Goal: Check status: Check status

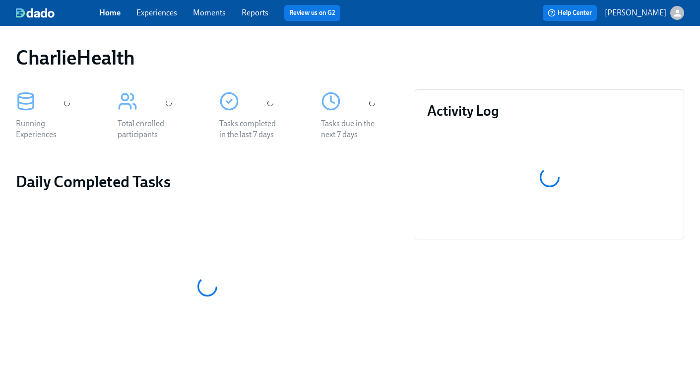
click at [158, 16] on link "Experiences" at bounding box center [156, 12] width 41 height 9
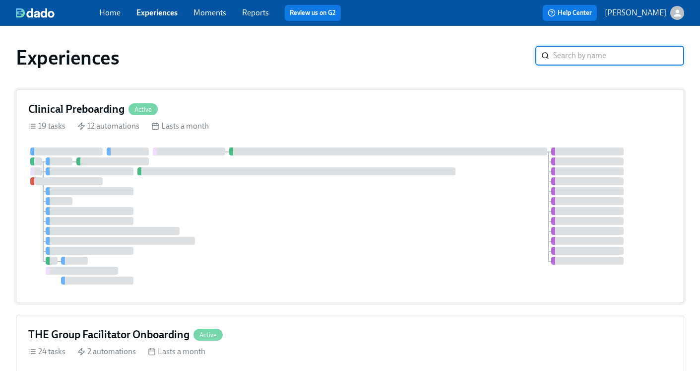
click at [103, 111] on h4 "Clinical Preboarding" at bounding box center [76, 109] width 96 height 15
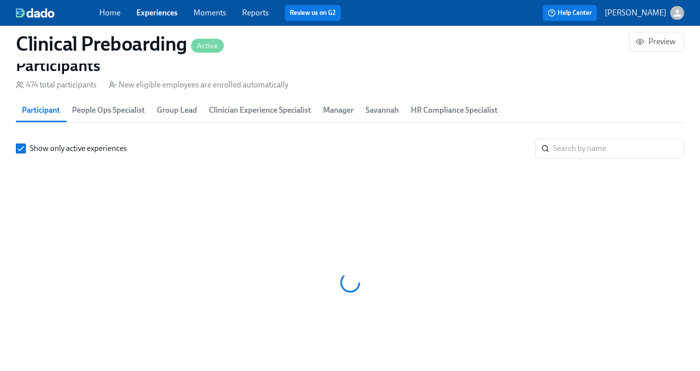
scroll to position [0, 11552]
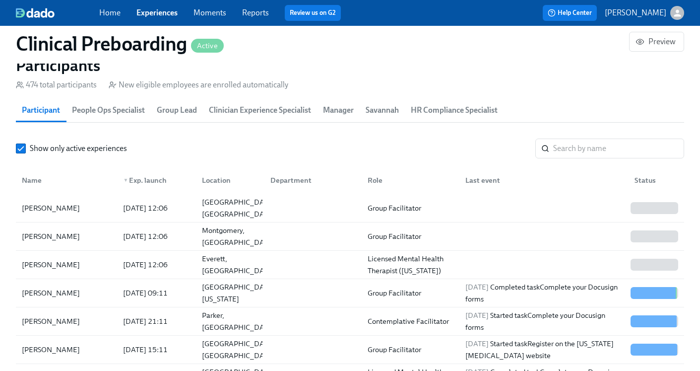
click at [547, 172] on div "Last event" at bounding box center [541, 180] width 169 height 20
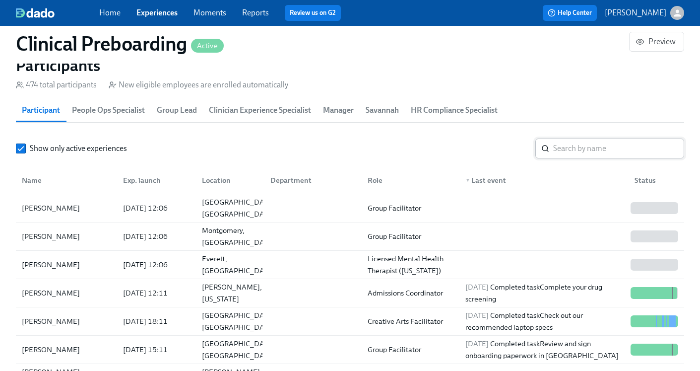
click at [551, 150] on div "​" at bounding box center [609, 148] width 149 height 20
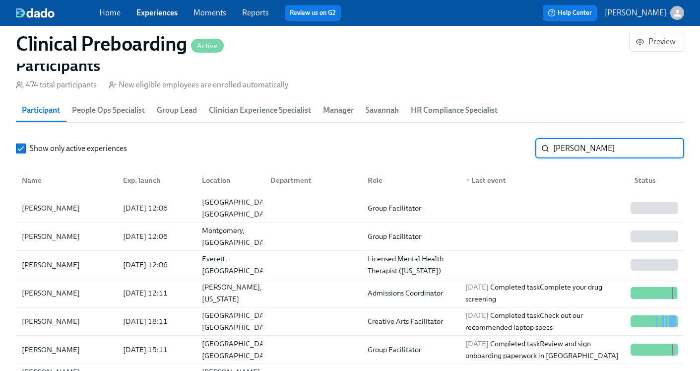
type input "Russo"
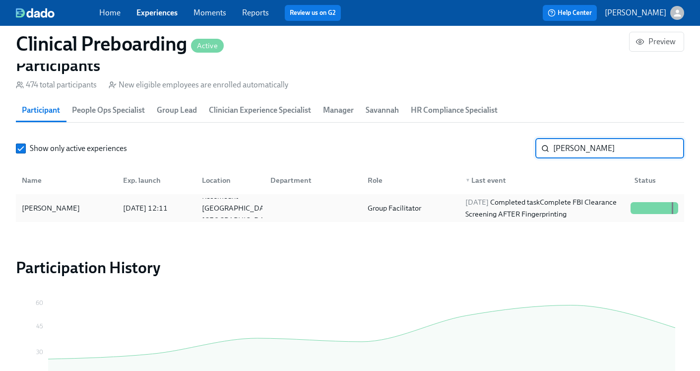
click at [446, 204] on div "Group Facilitator" at bounding box center [408, 208] width 97 height 20
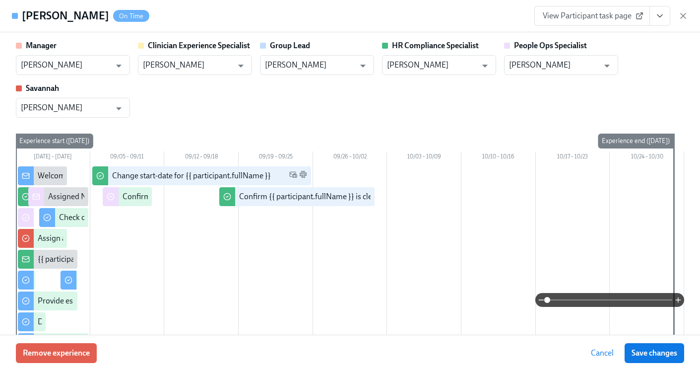
click at [662, 19] on icon "View task page" at bounding box center [660, 16] width 10 height 10
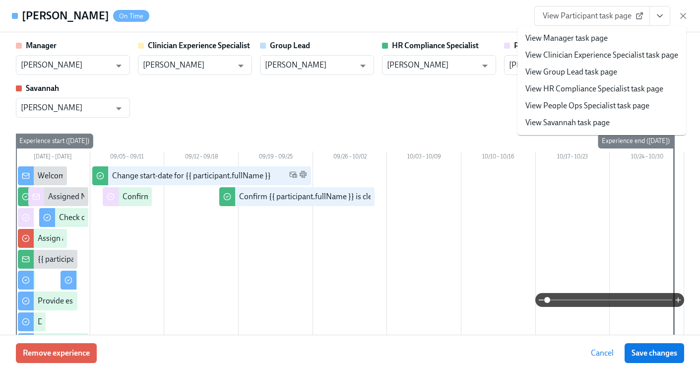
click at [590, 90] on link "View HR Compliance Specialist task page" at bounding box center [594, 88] width 138 height 11
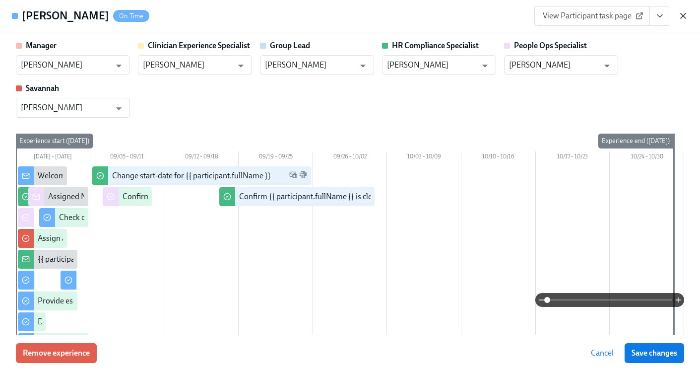
click at [685, 14] on icon "button" at bounding box center [683, 15] width 5 height 5
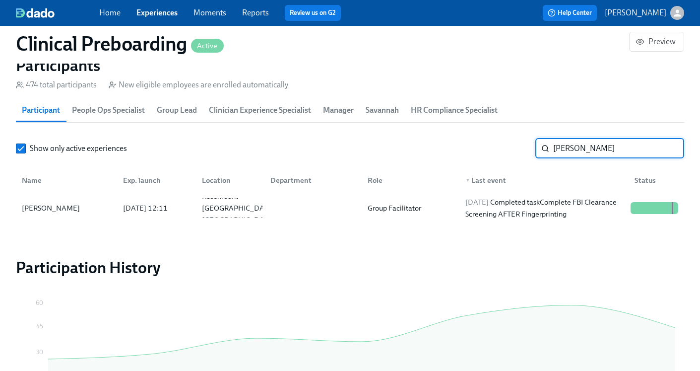
drag, startPoint x: 604, startPoint y: 154, endPoint x: 518, endPoint y: 151, distance: 85.4
click at [518, 151] on div "Show only active experiences Russo ​" at bounding box center [350, 148] width 668 height 20
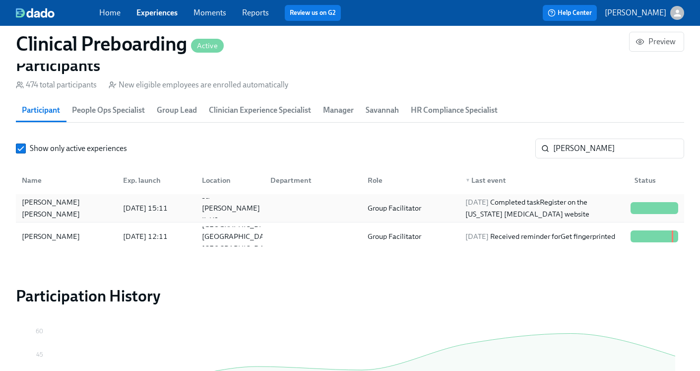
click at [440, 200] on div "Group Facilitator" at bounding box center [408, 208] width 97 height 20
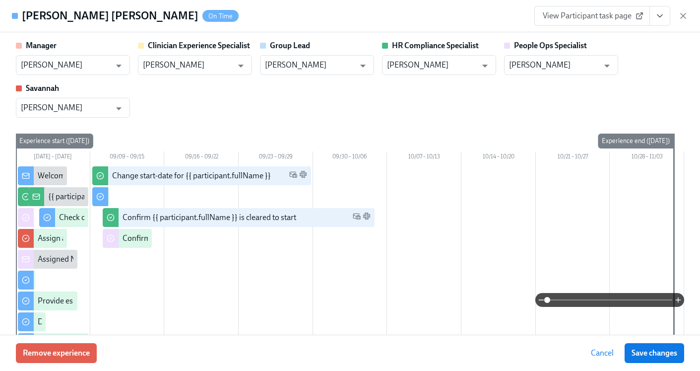
click at [661, 15] on icon "View task page" at bounding box center [659, 16] width 5 height 2
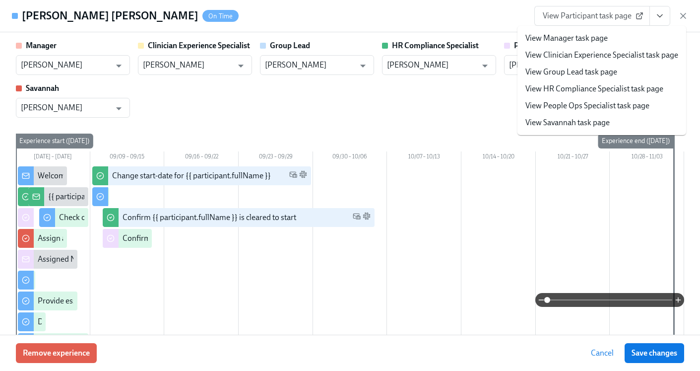
click at [598, 92] on link "View HR Compliance Specialist task page" at bounding box center [594, 88] width 138 height 11
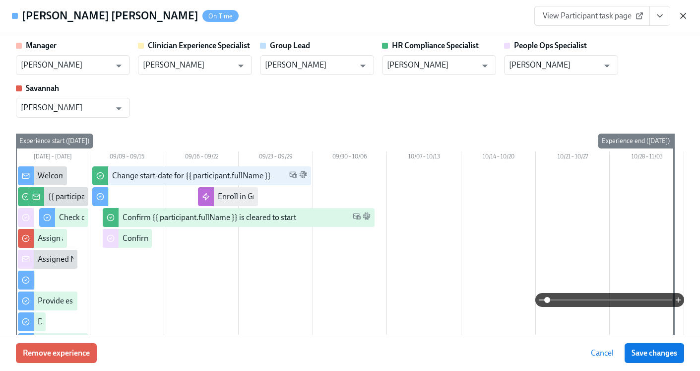
click at [683, 15] on icon "button" at bounding box center [683, 15] width 5 height 5
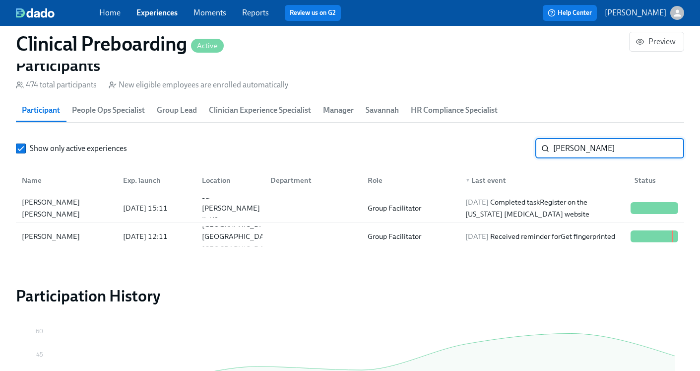
drag, startPoint x: 589, startPoint y: 151, endPoint x: 511, endPoint y: 151, distance: 77.9
click at [511, 151] on div "Show only active experiences Turner ​" at bounding box center [350, 148] width 668 height 20
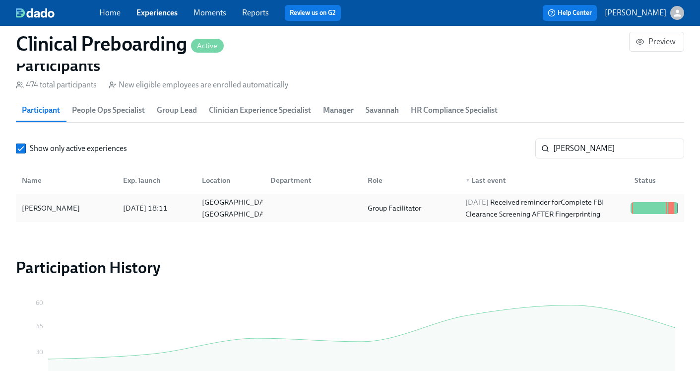
click at [503, 208] on div "2025/09/13 Received reminder for Complete FBI Clearance Screening AFTER Fingerp…" at bounding box center [543, 208] width 165 height 24
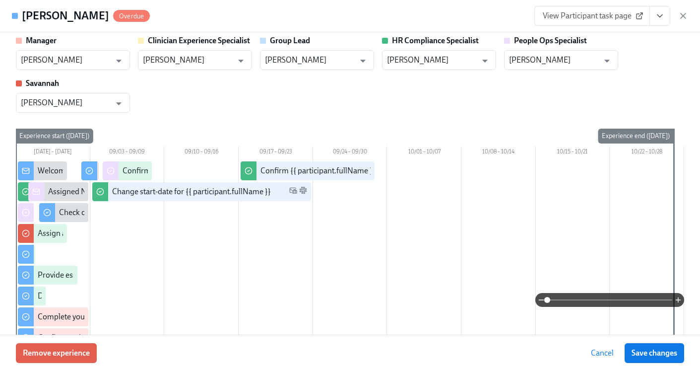
scroll to position [4, 0]
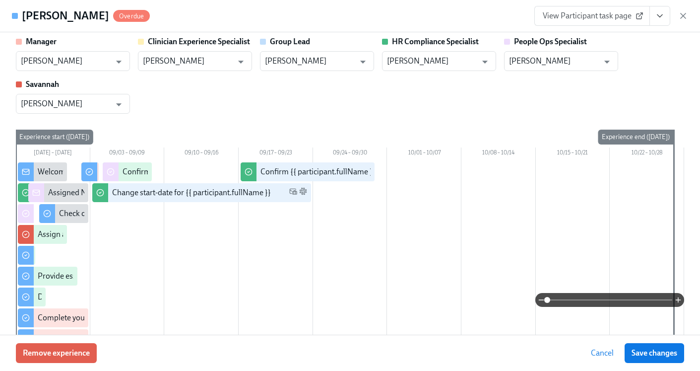
click at [653, 21] on button "View task page" at bounding box center [659, 16] width 21 height 20
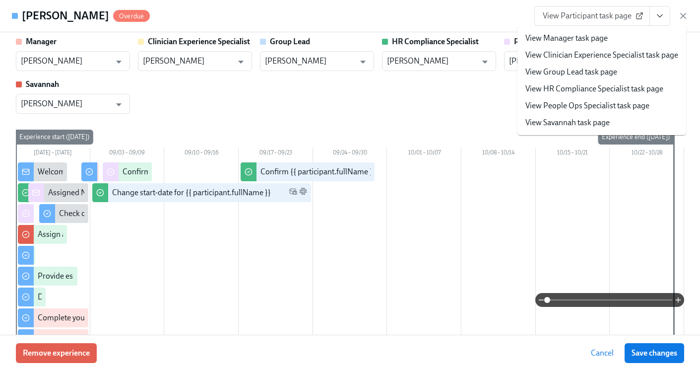
click at [610, 91] on link "View HR Compliance Specialist task page" at bounding box center [594, 88] width 138 height 11
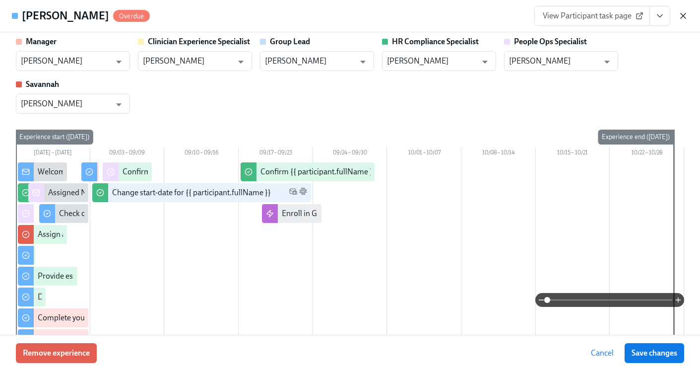
click at [681, 13] on icon "button" at bounding box center [683, 16] width 10 height 10
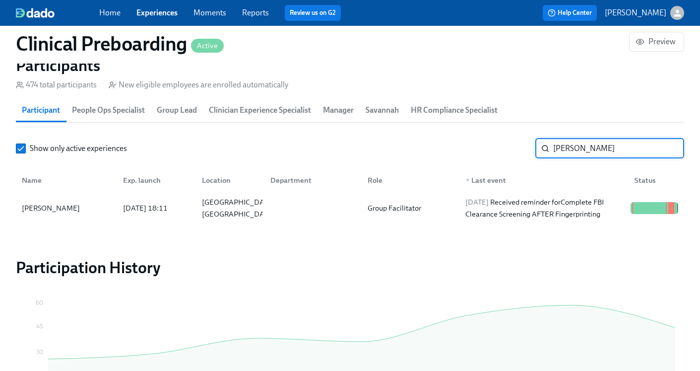
drag, startPoint x: 611, startPoint y: 145, endPoint x: 510, endPoint y: 142, distance: 100.8
click at [510, 142] on div "Show only active experiences Nicole King ​" at bounding box center [350, 148] width 668 height 20
type input "Barbara"
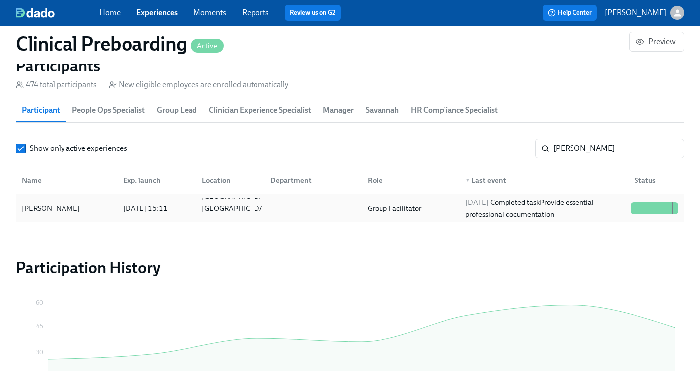
click at [475, 203] on span "2025/09/09" at bounding box center [476, 201] width 23 height 9
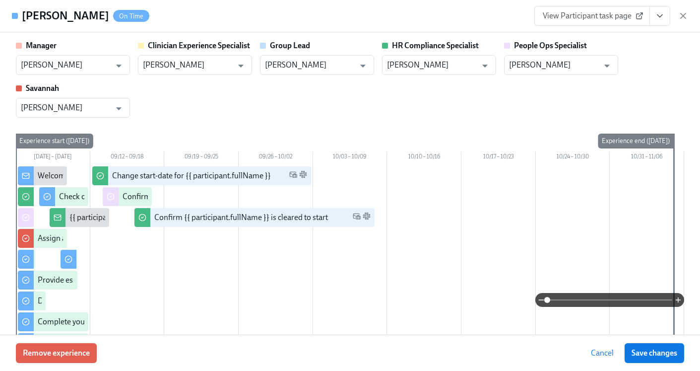
click at [666, 10] on button "View task page" at bounding box center [659, 16] width 21 height 20
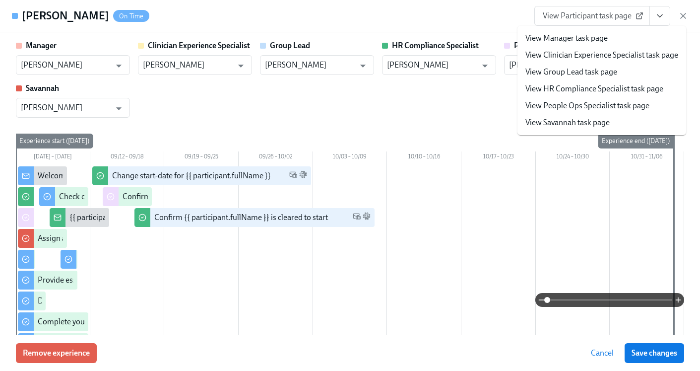
click at [597, 87] on link "View HR Compliance Specialist task page" at bounding box center [594, 88] width 138 height 11
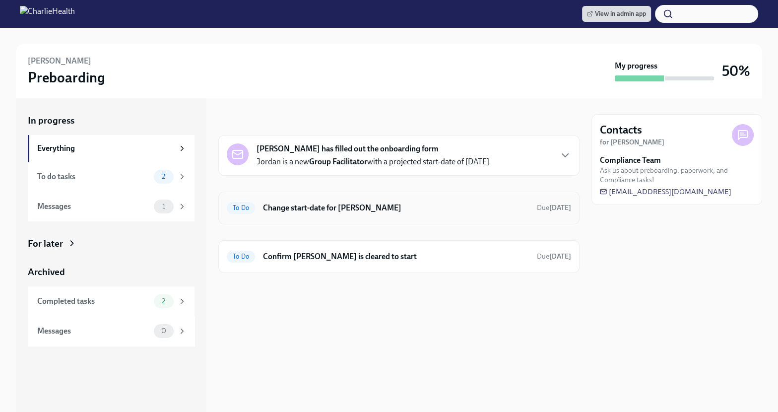
click at [367, 212] on div "To Do Change start-date for Jordan Russo Due in 6 days" at bounding box center [399, 208] width 344 height 16
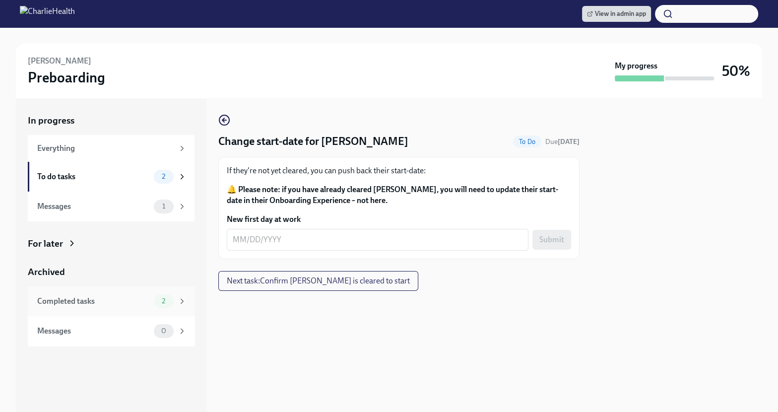
click at [152, 293] on div "Completed tasks 2" at bounding box center [111, 301] width 167 height 30
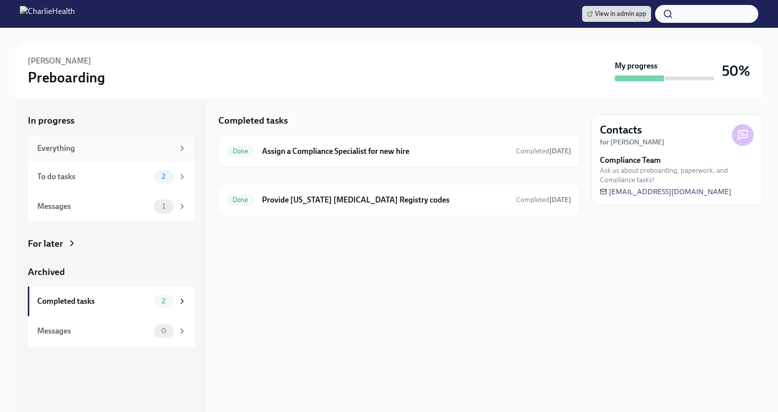
click at [128, 152] on div "Everything" at bounding box center [105, 148] width 136 height 11
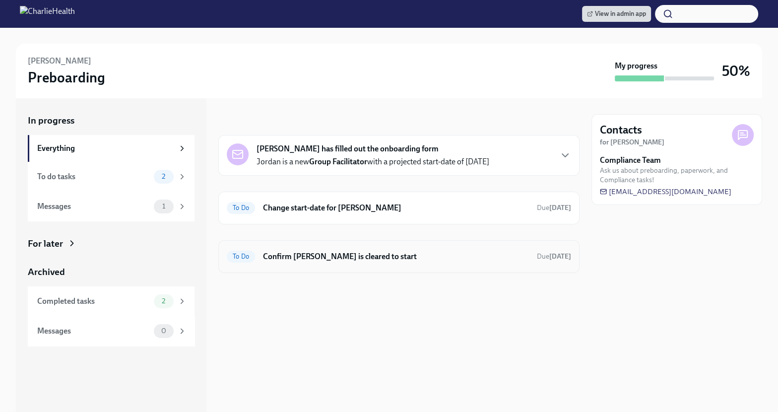
click at [310, 249] on div "To Do Confirm Jordan Russo is cleared to start Due in 12 days" at bounding box center [399, 257] width 344 height 16
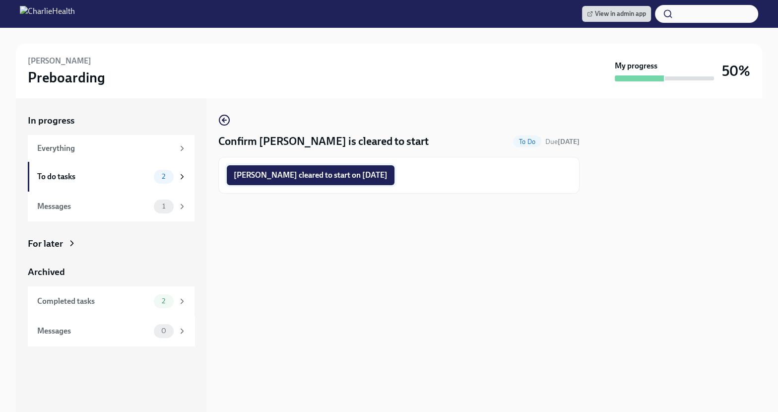
click at [306, 179] on span "Jordan Russo cleared to start on 09/22/2025" at bounding box center [311, 175] width 154 height 10
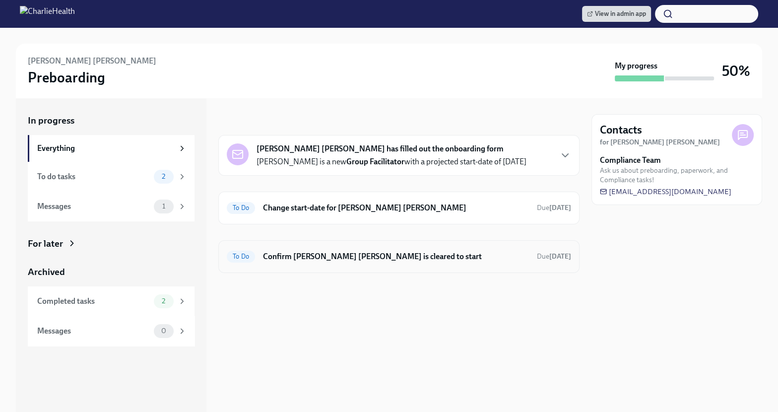
click at [408, 253] on h6 "Confirm Turner Rollins is cleared to start" at bounding box center [396, 256] width 266 height 11
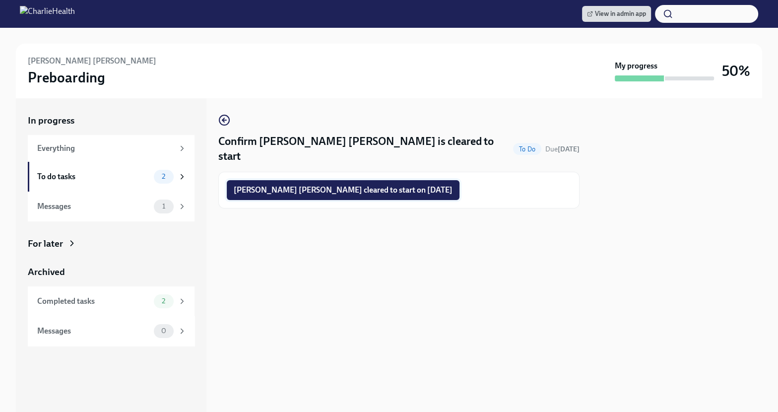
click at [354, 185] on span "Turner Rollins cleared to start on 09/22/2025" at bounding box center [343, 190] width 219 height 10
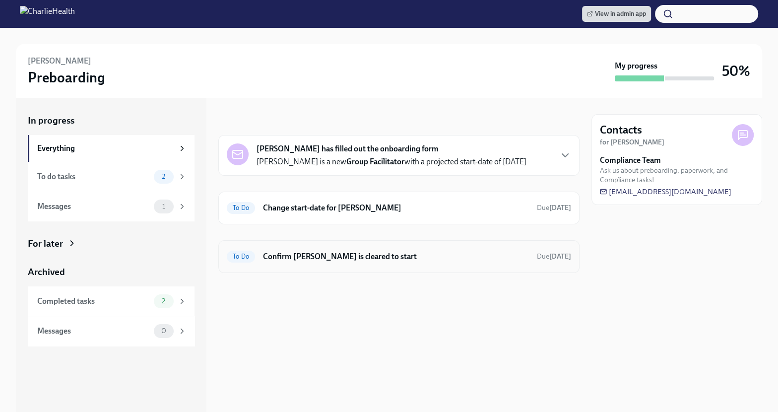
click at [438, 247] on div "To Do Confirm Nicole King is cleared to start Due in 10 days" at bounding box center [398, 256] width 361 height 33
click at [429, 258] on h6 "Confirm Nicole King is cleared to start" at bounding box center [396, 256] width 266 height 11
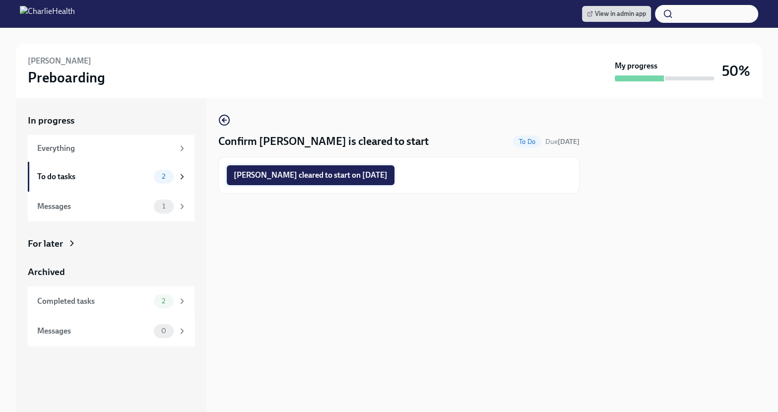
click at [344, 173] on span "Nicole King cleared to start on 09/22/2025" at bounding box center [311, 175] width 154 height 10
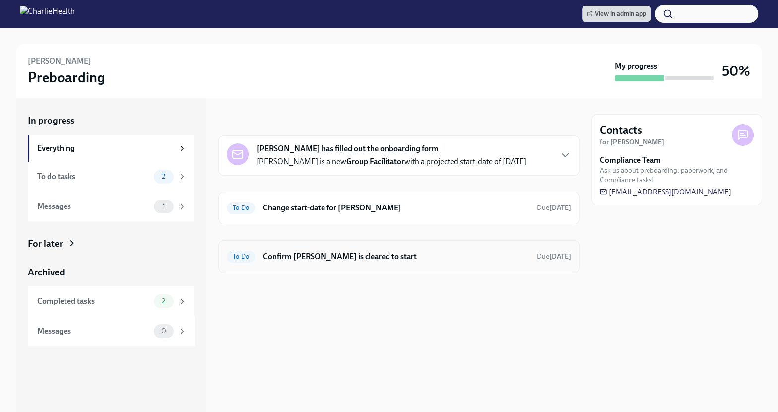
click at [392, 251] on h6 "Confirm [PERSON_NAME] is cleared to start" at bounding box center [396, 256] width 266 height 11
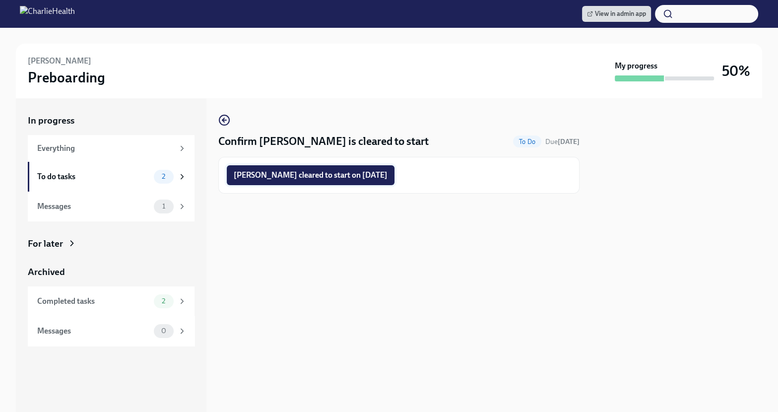
click at [359, 172] on span "[PERSON_NAME] cleared to start on [DATE]" at bounding box center [311, 175] width 154 height 10
